Goal: Navigation & Orientation: Find specific page/section

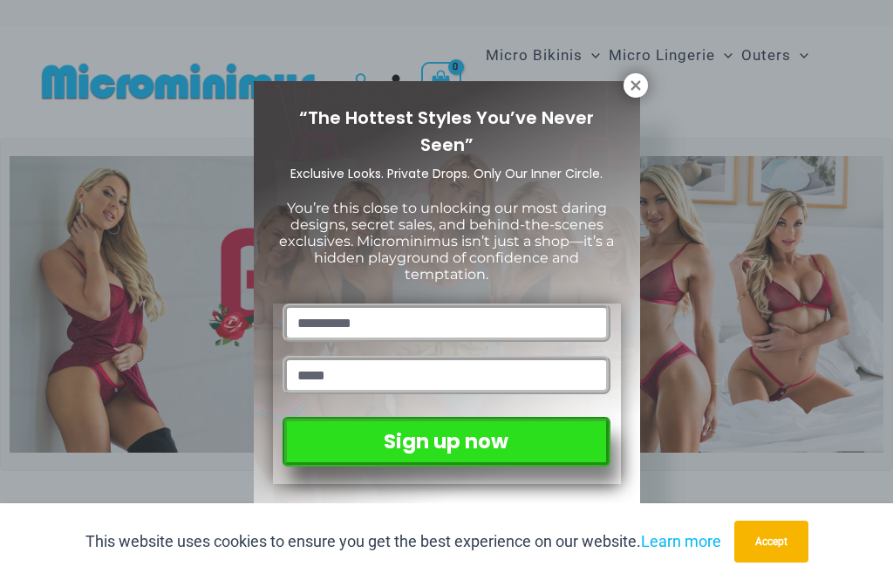
click at [637, 87] on icon at bounding box center [635, 85] width 10 height 10
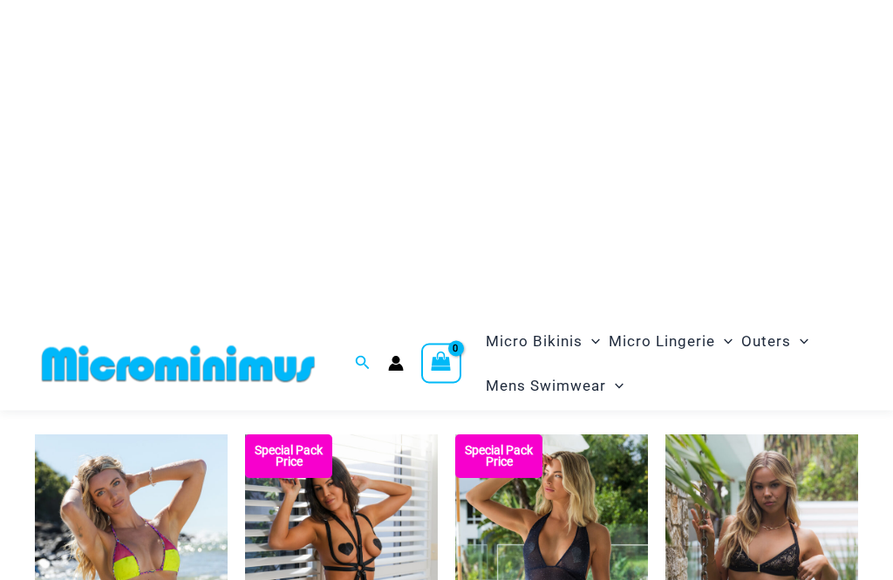
scroll to position [995, 0]
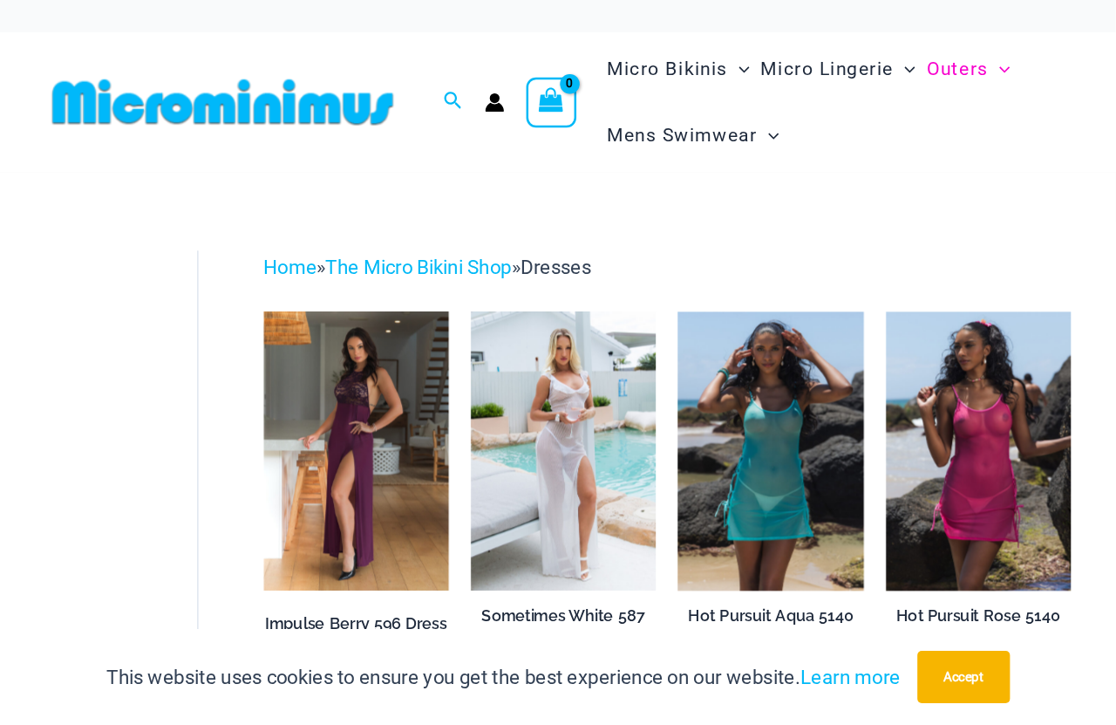
scroll to position [22, 0]
